Goal: Find contact information: Find contact information

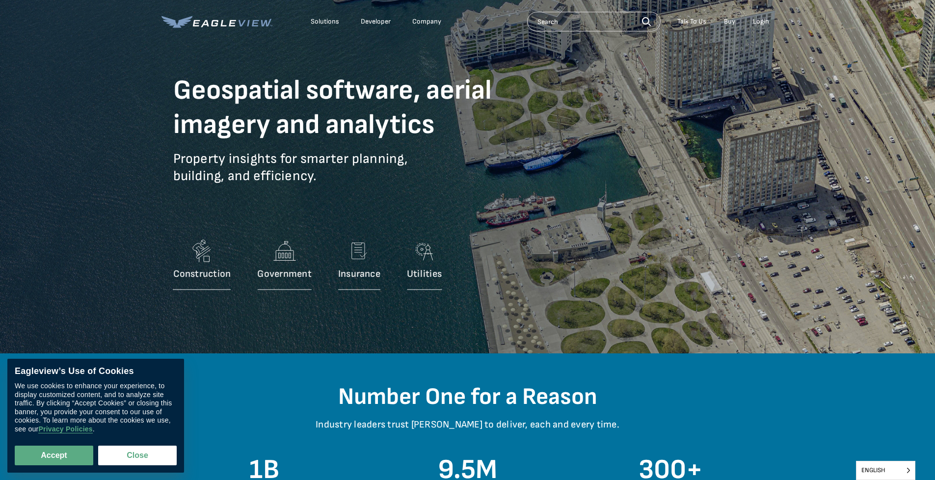
scroll to position [2504, 0]
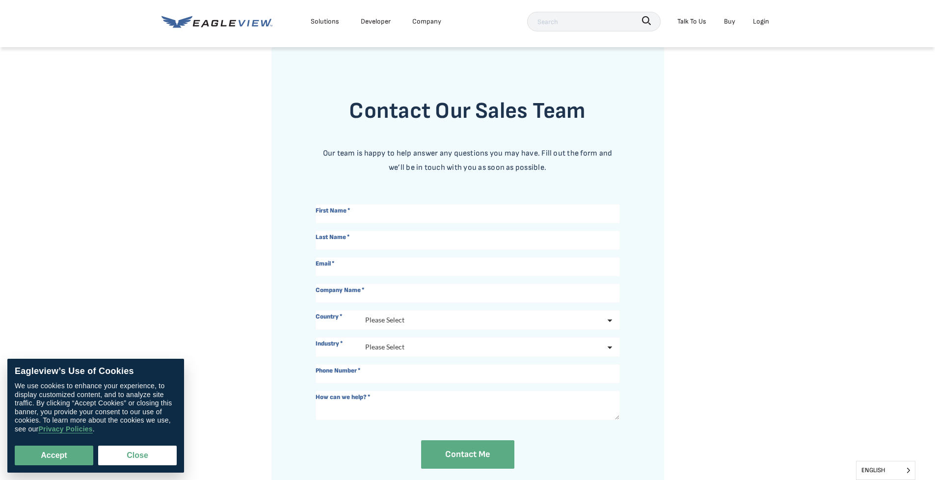
scroll to position [980, 0]
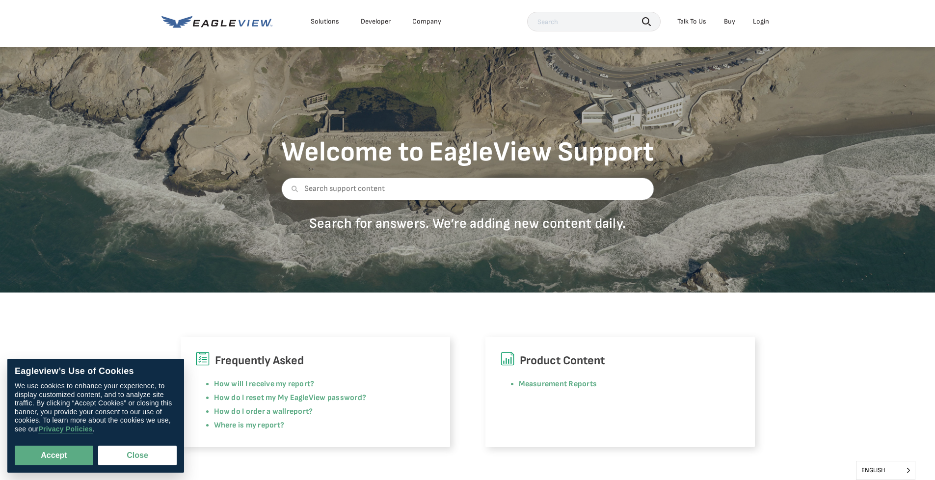
scroll to position [768, 0]
